Goal: Check status: Check status

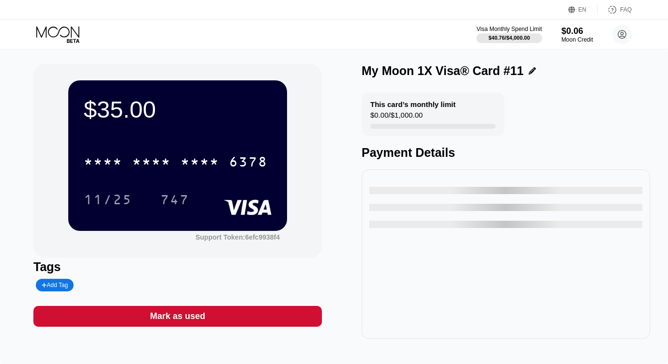
click at [49, 42] on icon at bounding box center [58, 34] width 45 height 17
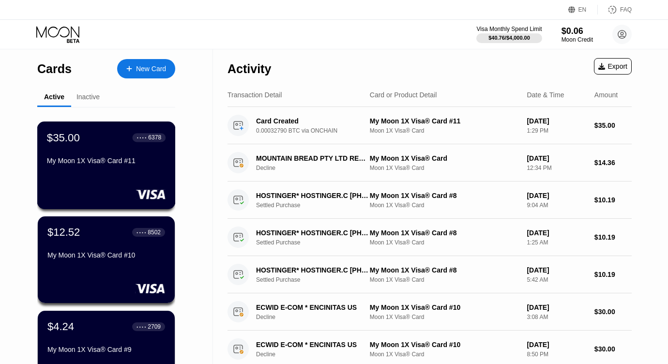
click at [132, 172] on div "$35.00 ● ● ● ● 6378 My Moon 1X Visa® Card #11" at bounding box center [106, 166] width 139 height 88
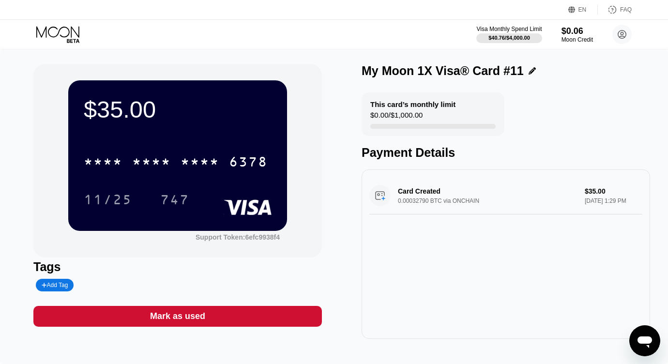
click at [63, 36] on icon at bounding box center [57, 31] width 43 height 11
